Goal: Information Seeking & Learning: Check status

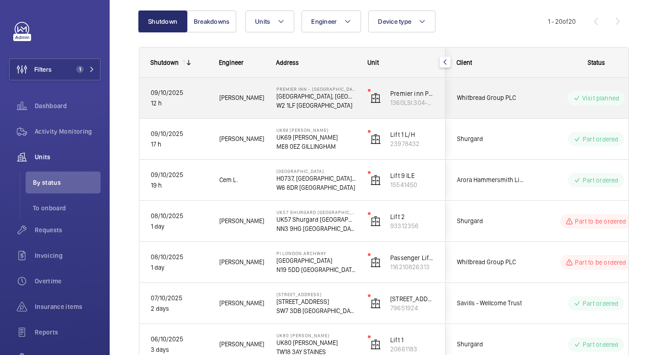
scroll to position [91, 0]
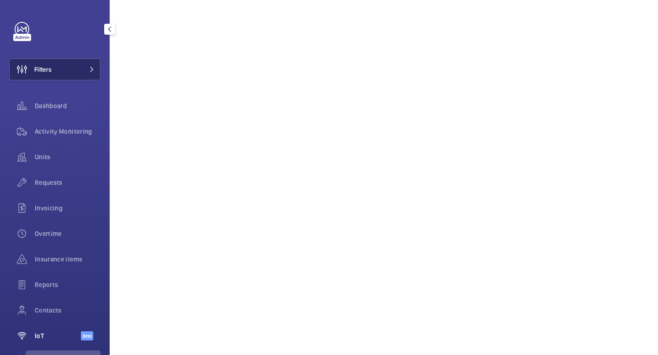
click at [89, 74] on button "Filters" at bounding box center [54, 69] width 91 height 22
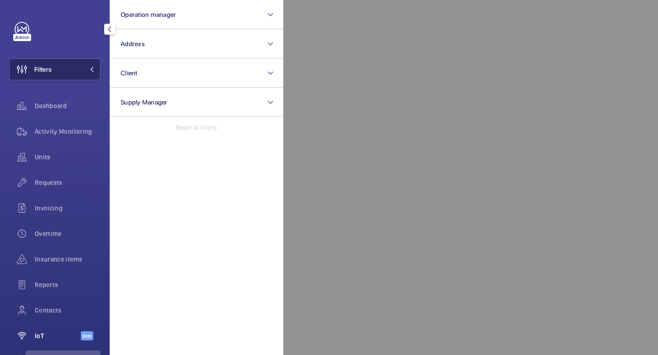
click at [89, 74] on button "Filters" at bounding box center [54, 69] width 91 height 22
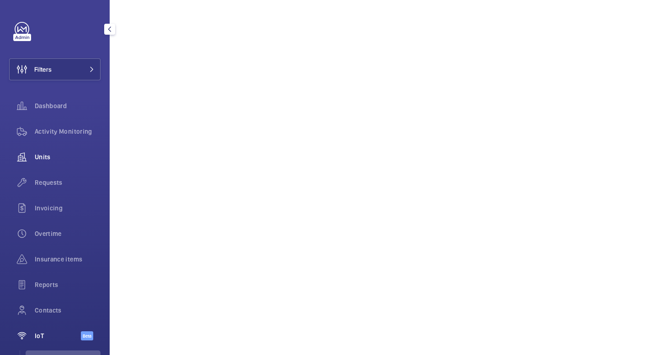
click at [58, 157] on span "Units" at bounding box center [68, 157] width 66 height 9
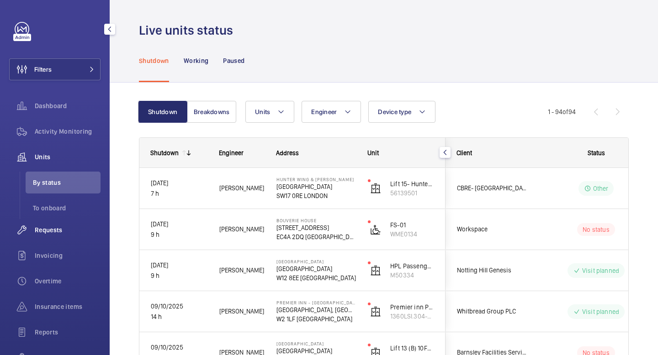
click at [56, 231] on span "Requests" at bounding box center [68, 230] width 66 height 9
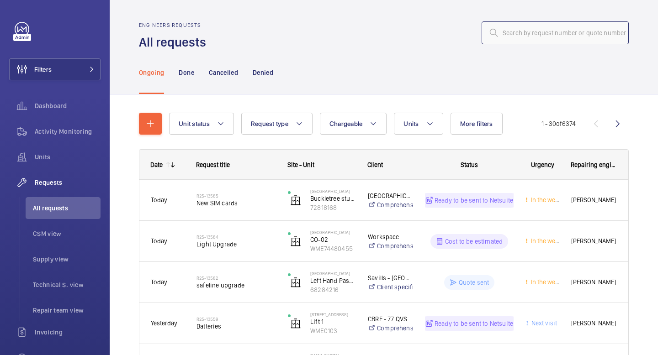
click at [562, 37] on input "text" at bounding box center [554, 32] width 147 height 23
paste input "R25-13464"
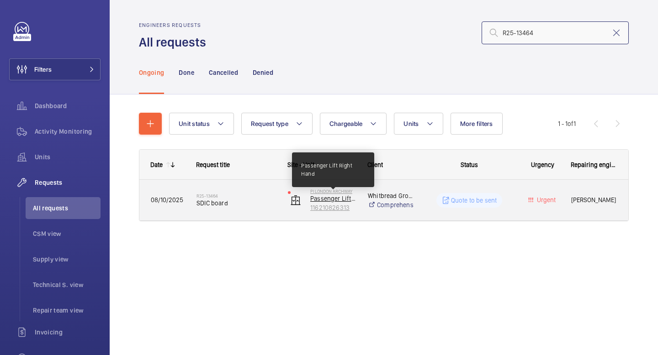
type input "R25-13464"
click at [343, 198] on p "Passenger Lift Right Hand" at bounding box center [333, 198] width 46 height 9
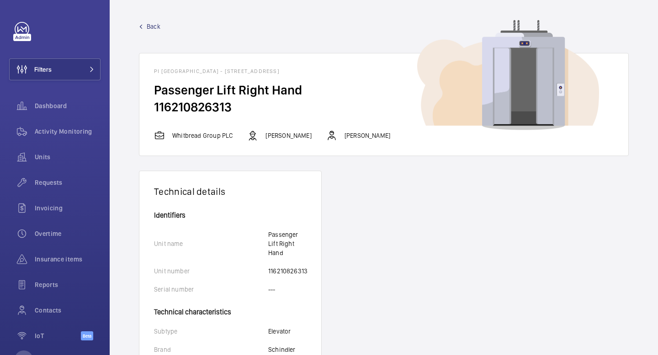
click at [152, 28] on span "Back" at bounding box center [154, 26] width 14 height 9
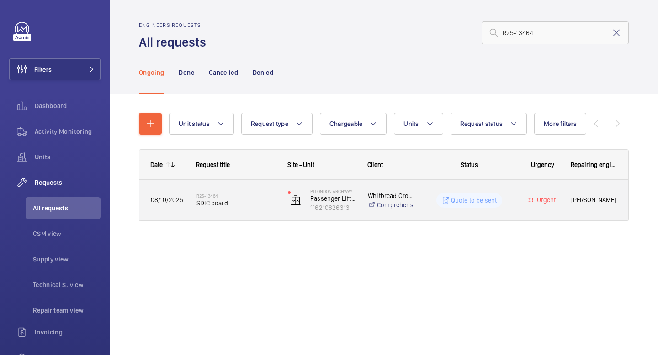
click at [207, 202] on span "SDIC board" at bounding box center [235, 203] width 79 height 9
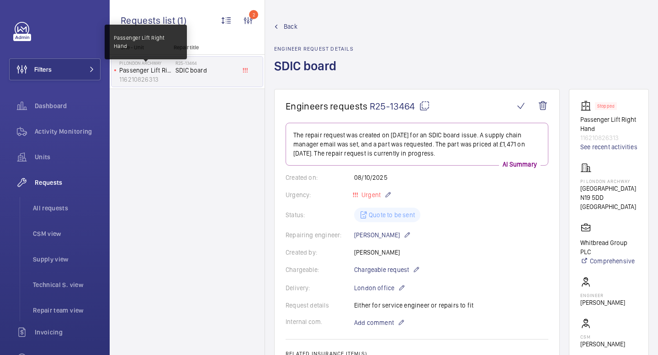
click at [153, 74] on p "Passenger Lift Right Hand" at bounding box center [145, 70] width 53 height 9
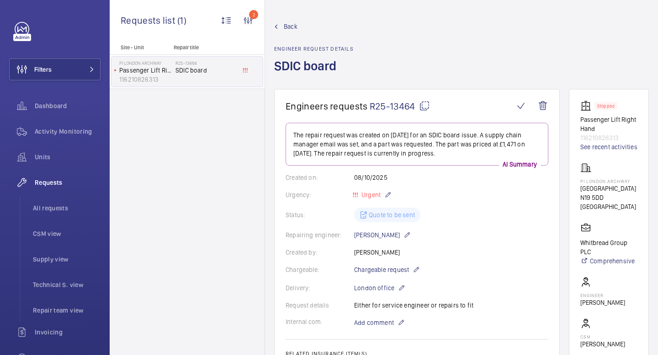
click at [216, 74] on span "SDIC board" at bounding box center [205, 70] width 60 height 9
click at [247, 21] on wm-front-icon-button "2" at bounding box center [248, 21] width 22 height 22
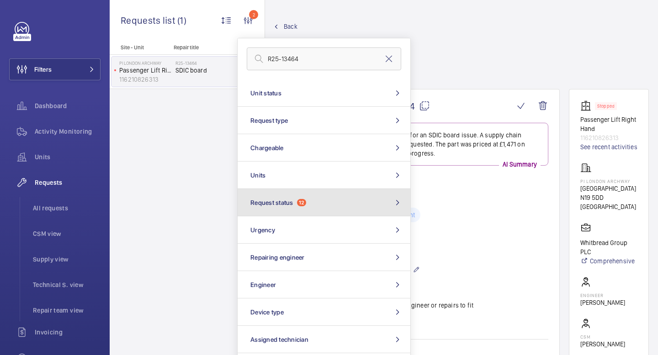
click at [376, 209] on button "Request status 12" at bounding box center [324, 202] width 173 height 27
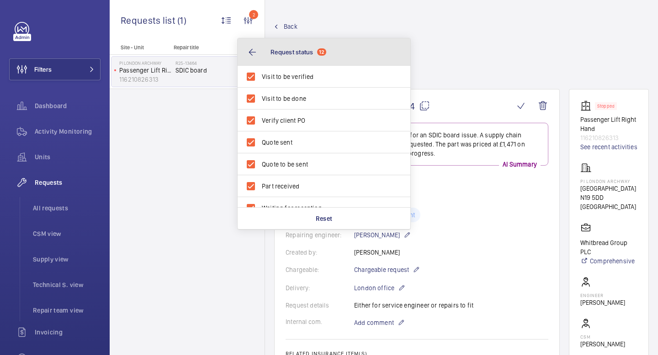
click at [248, 54] on button "Request status 12" at bounding box center [324, 51] width 173 height 27
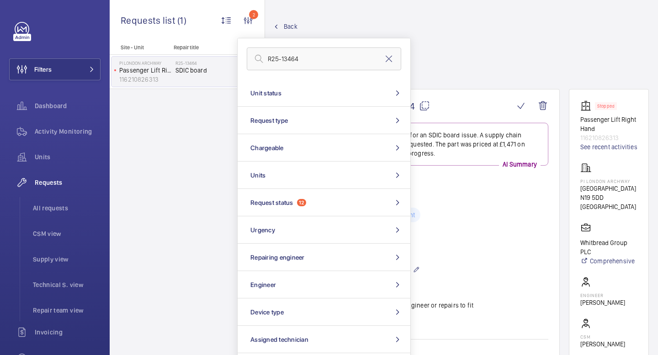
click at [222, 185] on div "Site - Unit Repair title PI London Archway Passenger Lift Right Hand 1162108263…" at bounding box center [187, 199] width 155 height 311
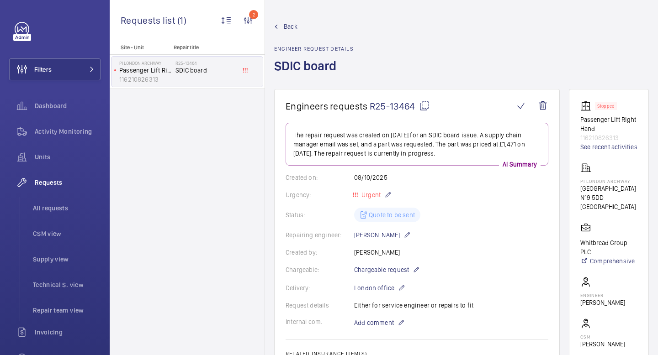
click at [245, 71] on mat-icon at bounding box center [247, 70] width 5 height 5
